Goal: Go to known website: Access a specific website the user already knows

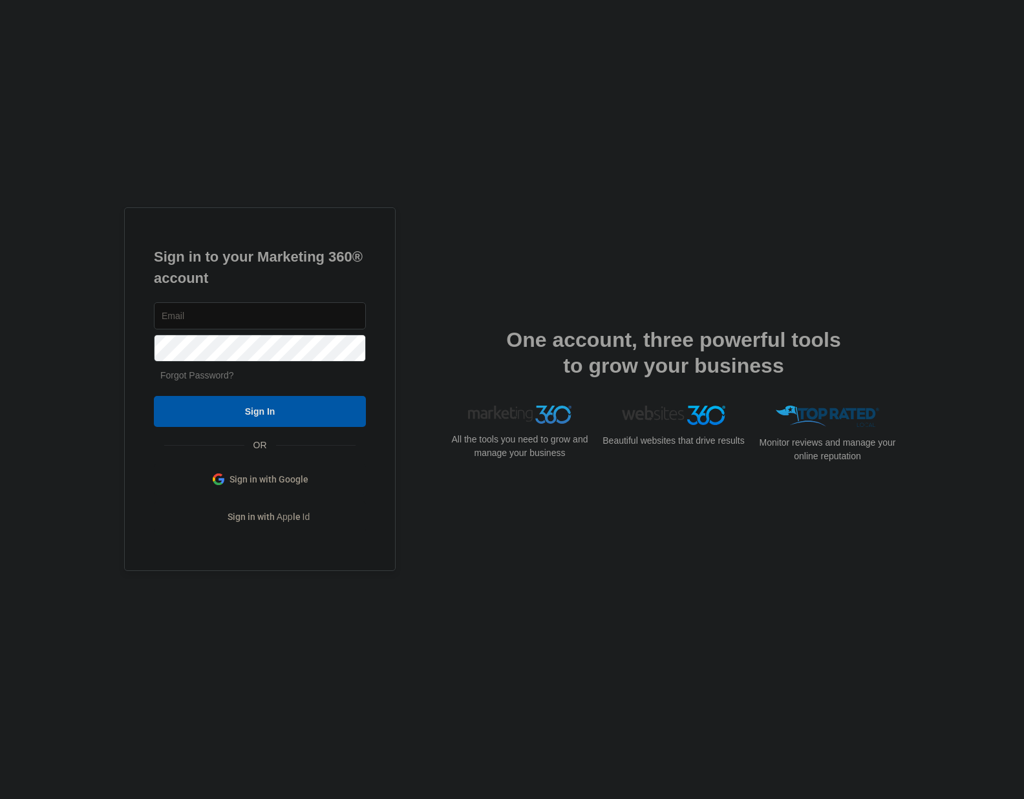
type input "[EMAIL_ADDRESS][DOMAIN_NAME]"
click at [326, 407] on input "Sign In" at bounding box center [260, 411] width 212 height 31
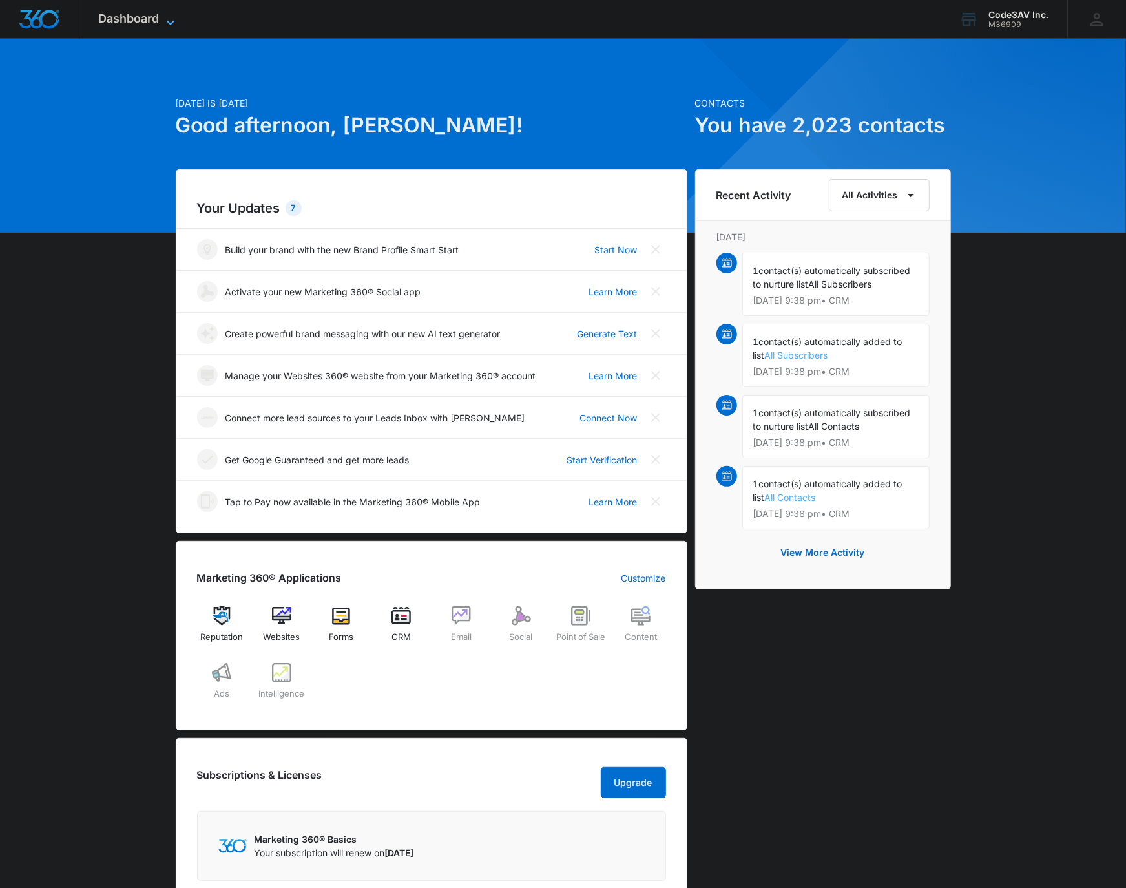
click at [143, 17] on span "Dashboard" at bounding box center [129, 19] width 61 height 14
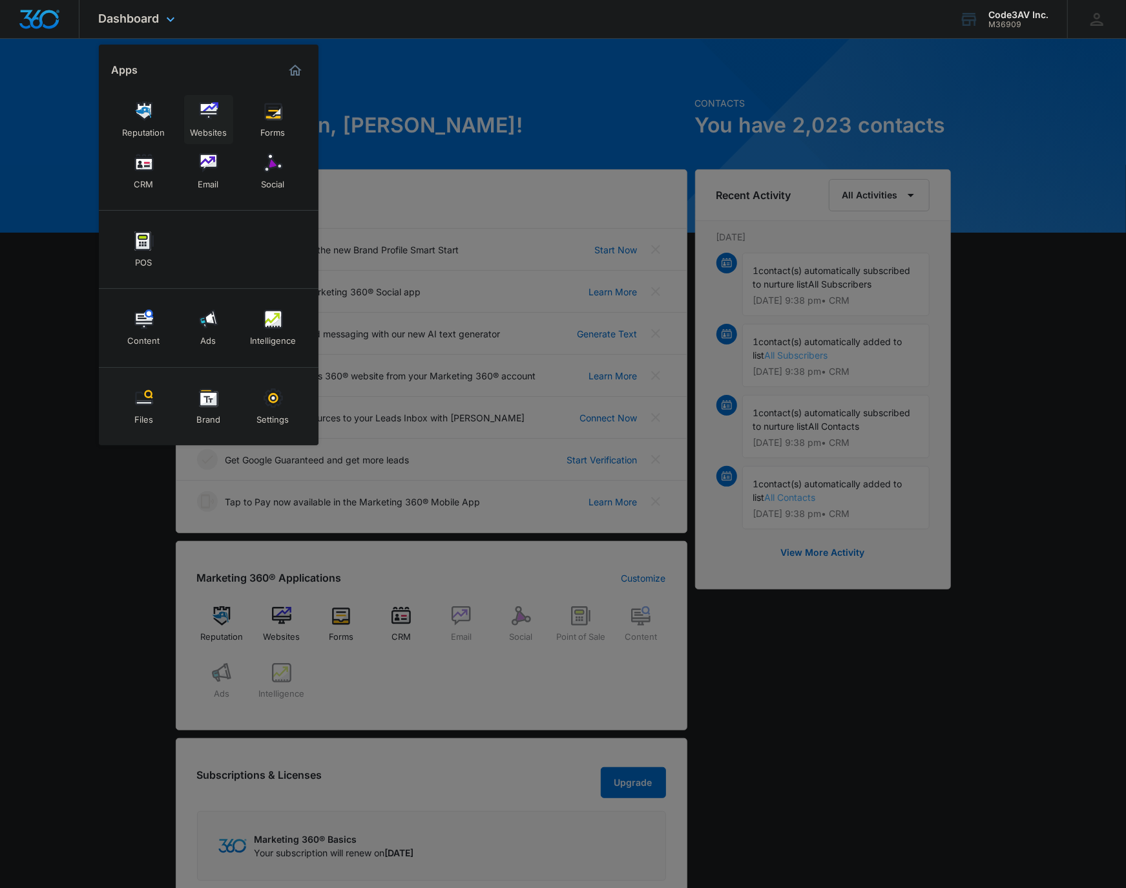
click at [207, 121] on div "Websites" at bounding box center [208, 129] width 37 height 17
